Goal: Navigation & Orientation: Find specific page/section

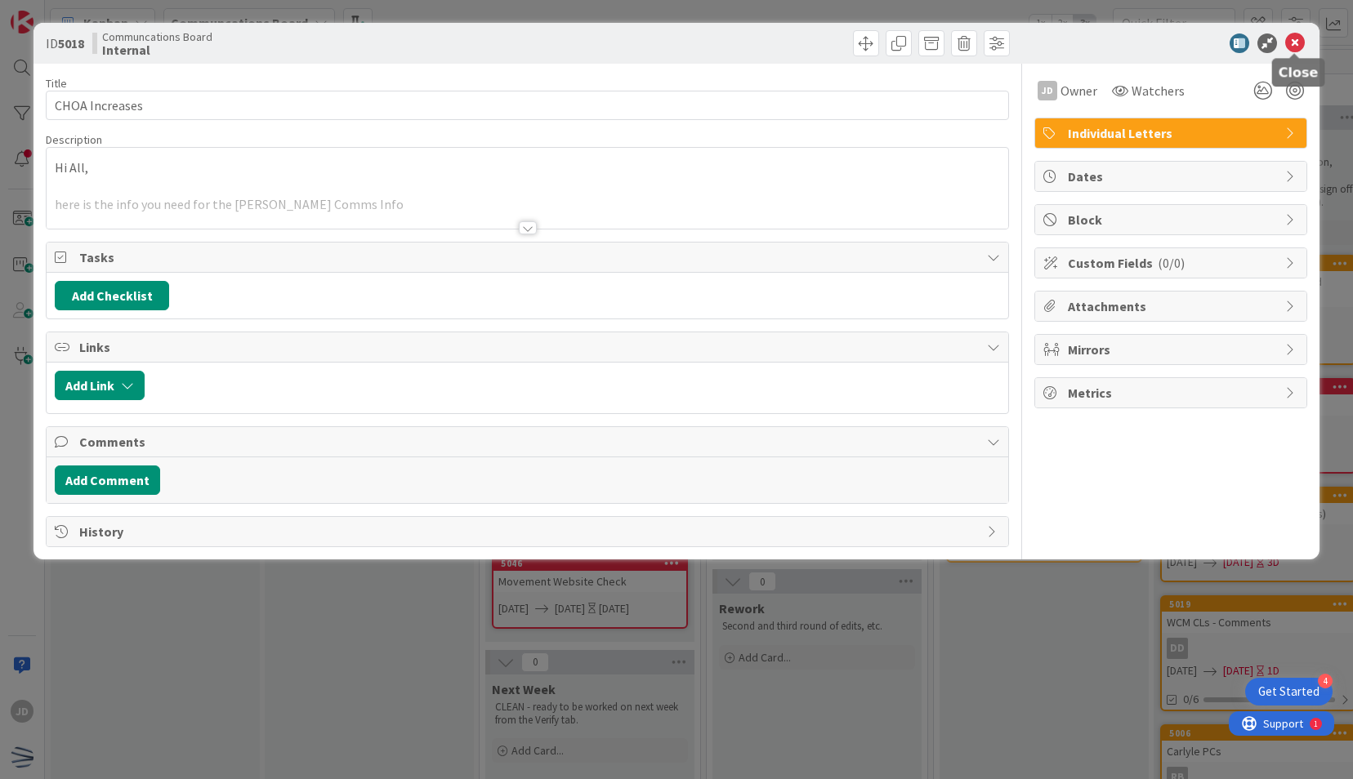
click at [1293, 47] on icon at bounding box center [1295, 43] width 20 height 20
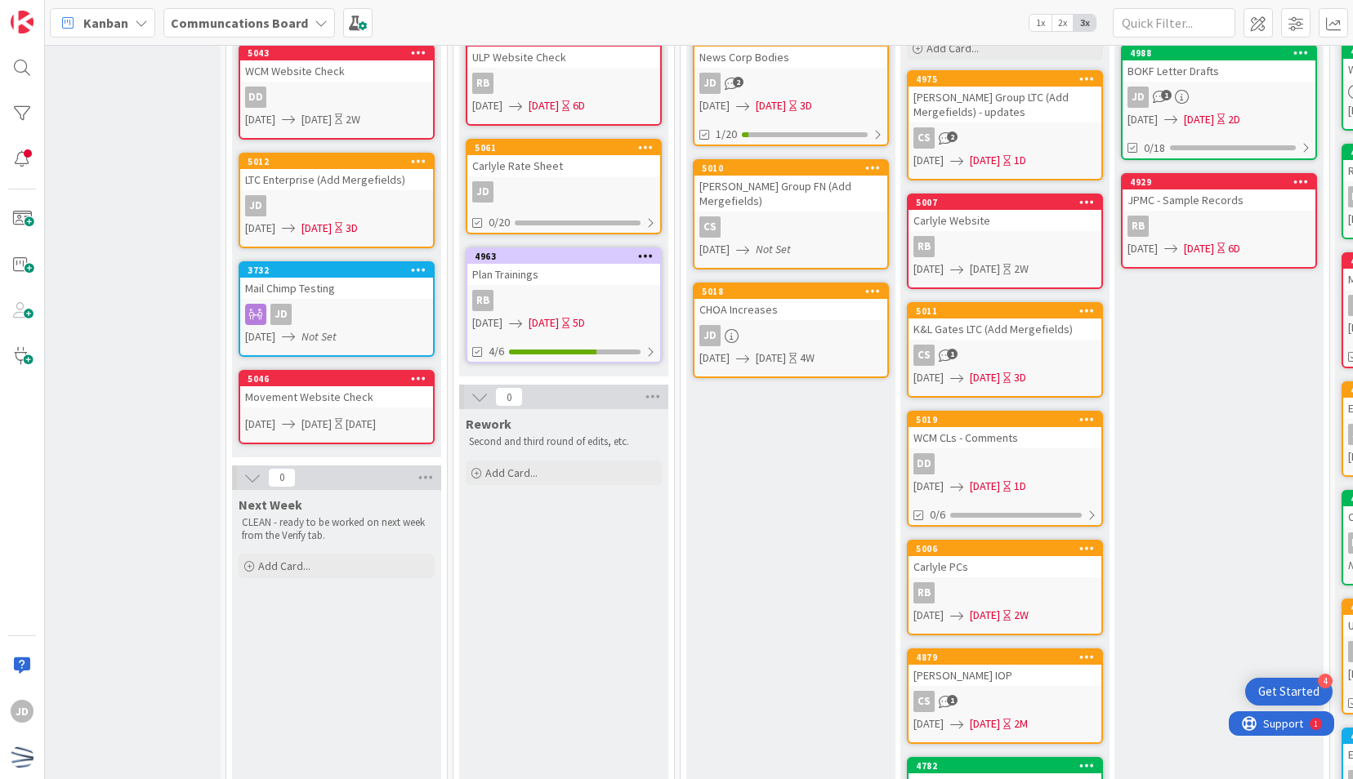
scroll to position [185, 253]
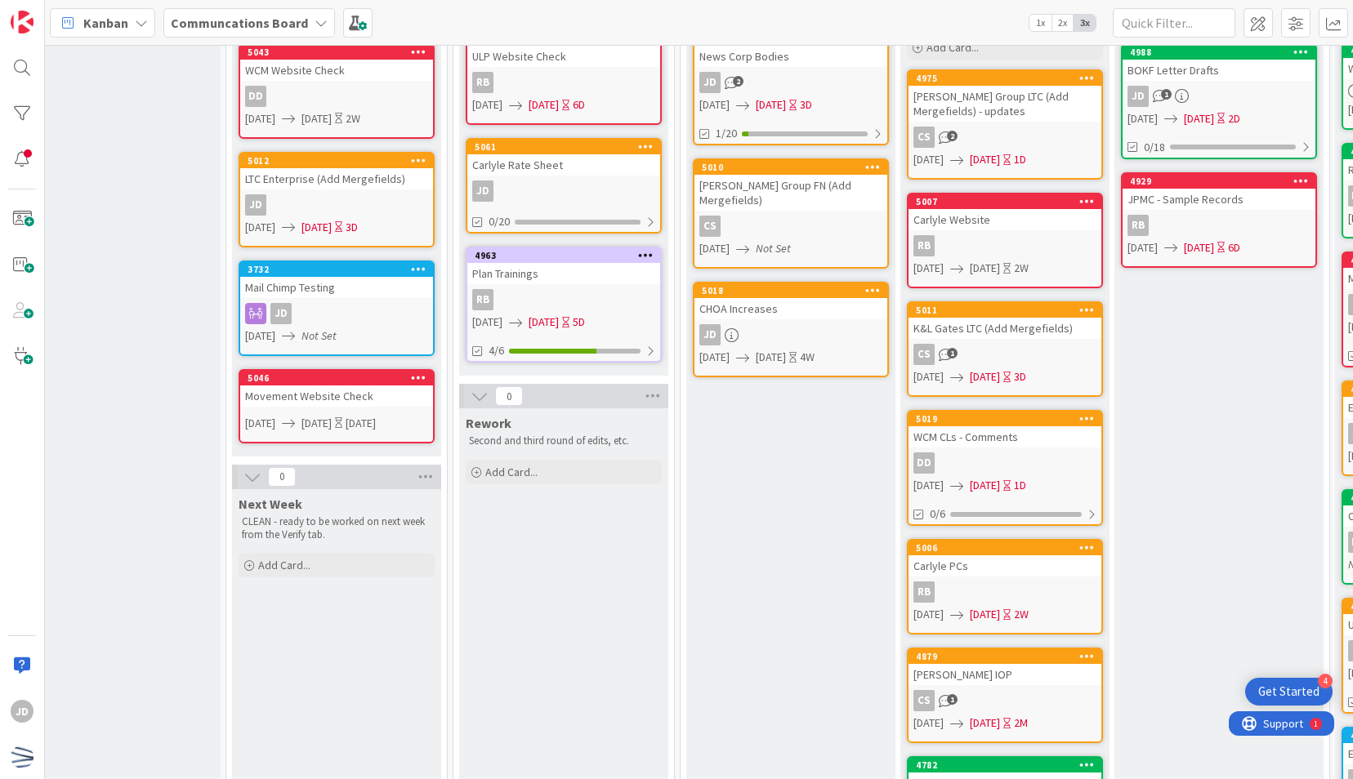
click at [1034, 100] on div "[PERSON_NAME] Group LTC (Add Mergefields) - updates" at bounding box center [1005, 104] width 193 height 36
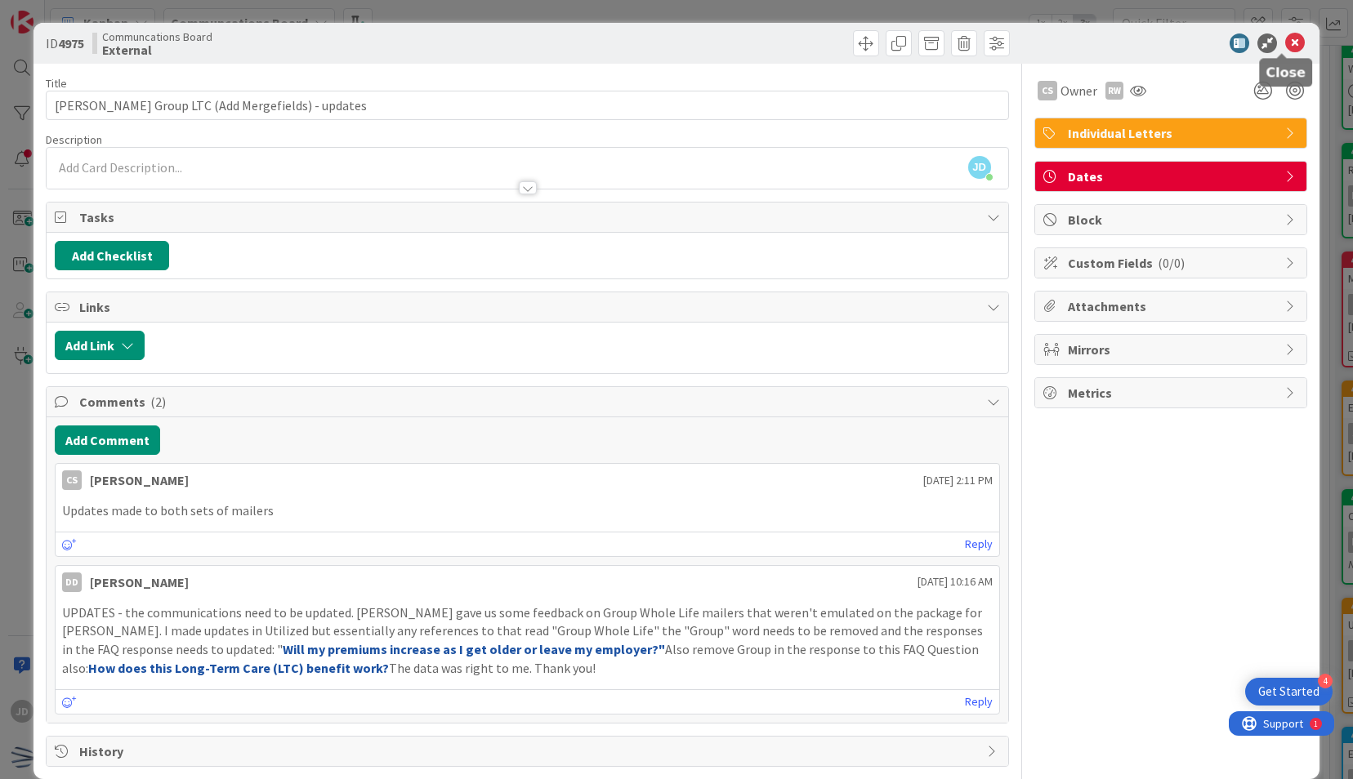
click at [1288, 44] on icon at bounding box center [1295, 43] width 20 height 20
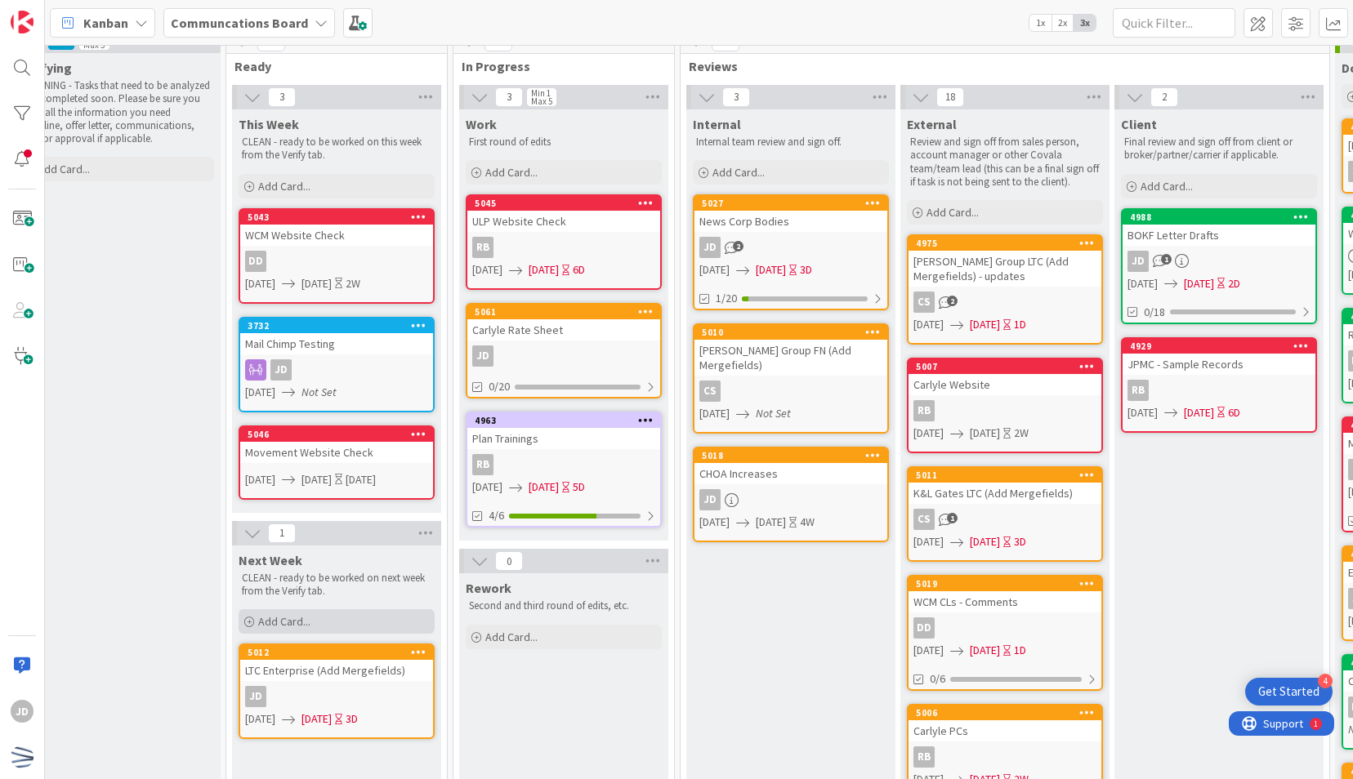
scroll to position [0, 253]
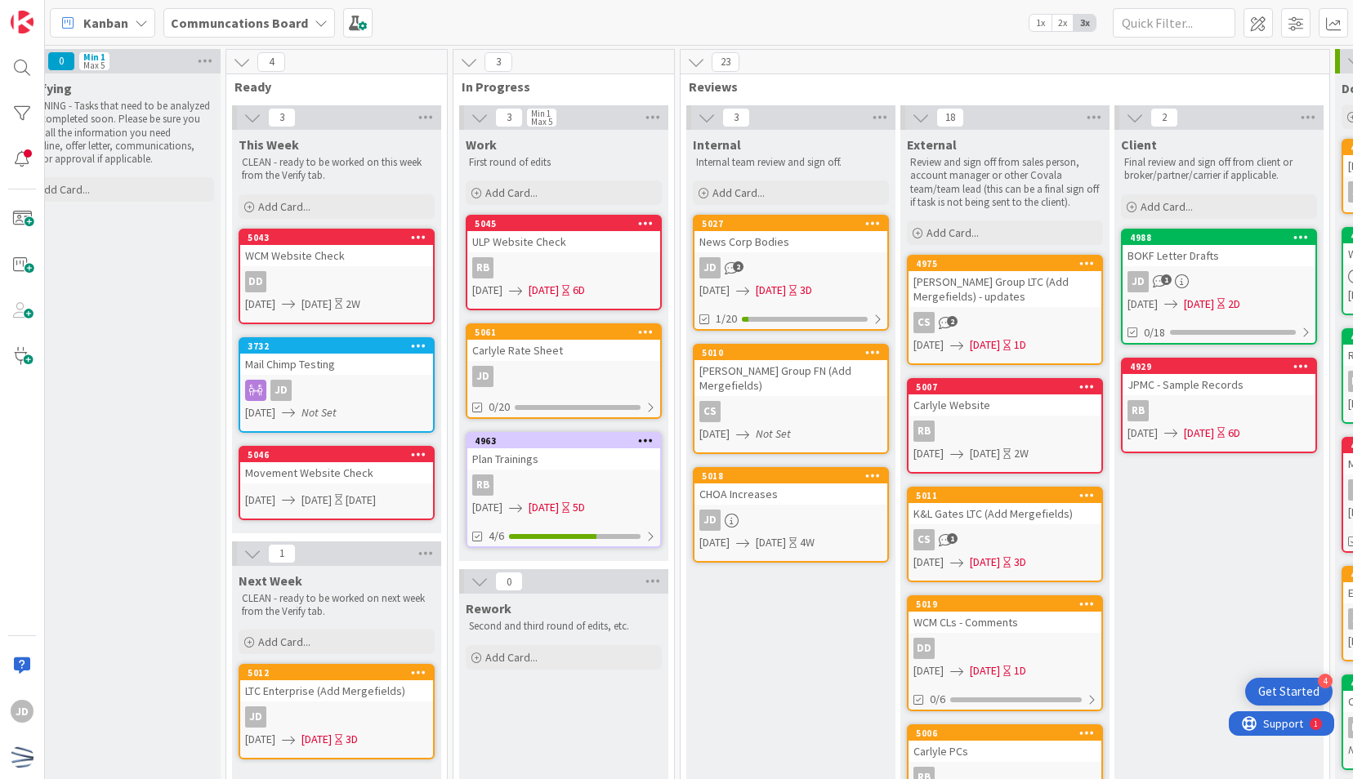
click at [803, 259] on div "JD 2" at bounding box center [791, 267] width 193 height 21
